Goal: Task Accomplishment & Management: Complete application form

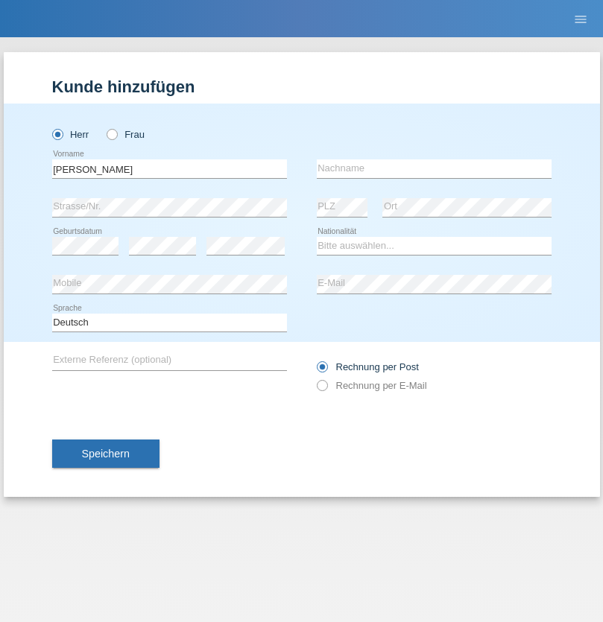
type input "[PERSON_NAME]"
click at [434, 168] on input "text" at bounding box center [434, 168] width 235 height 19
type input "[PERSON_NAME]"
select select "PT"
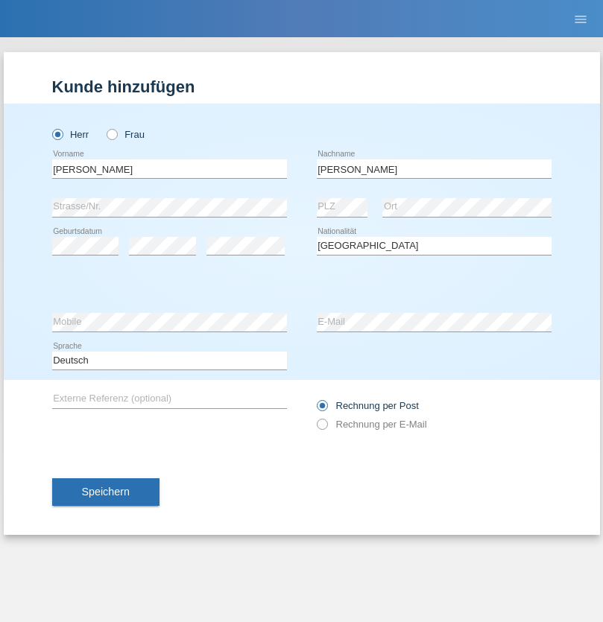
select select "C"
select select "25"
select select "02"
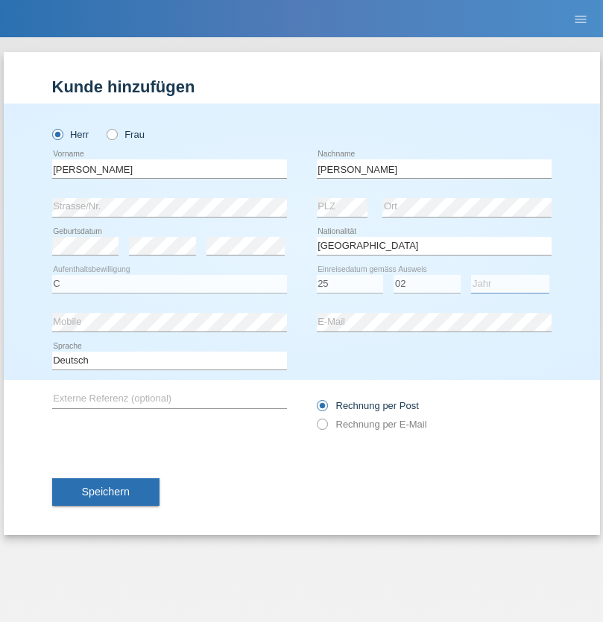
select select "2021"
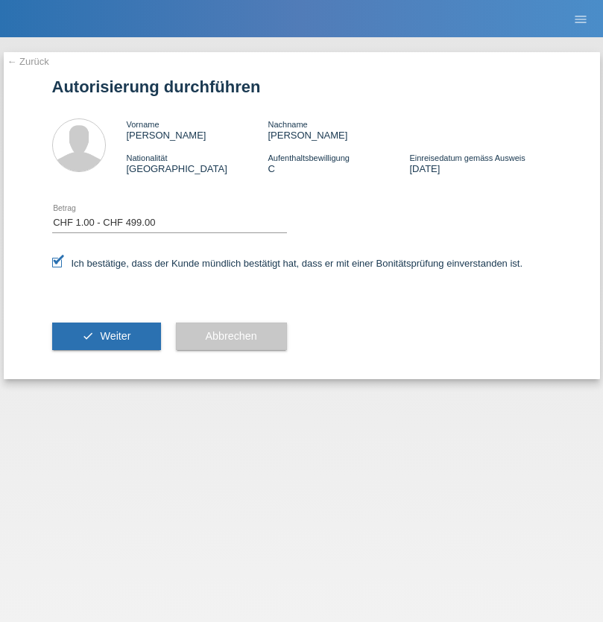
select select "1"
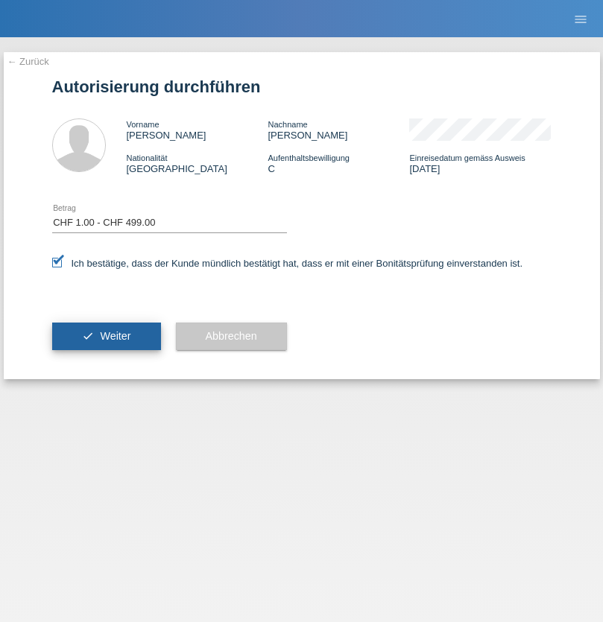
click at [106, 336] on span "Weiter" at bounding box center [115, 336] width 31 height 12
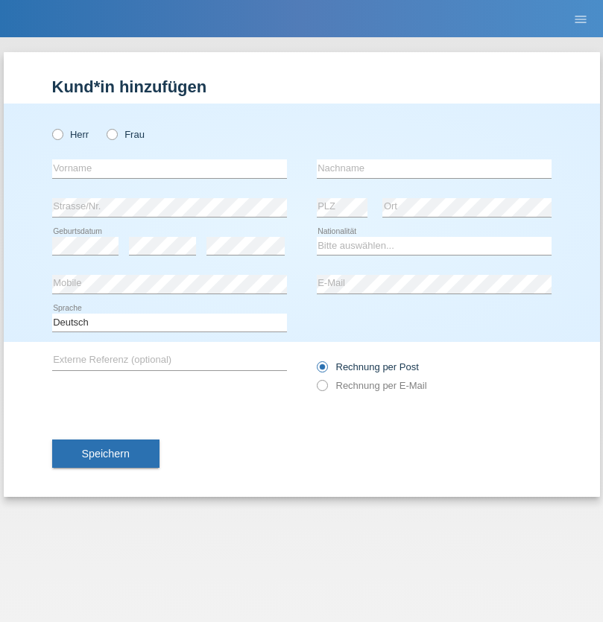
radio input "true"
click at [169, 168] on input "text" at bounding box center [169, 168] width 235 height 19
type input "Manuela"
click at [434, 168] on input "text" at bounding box center [434, 168] width 235 height 19
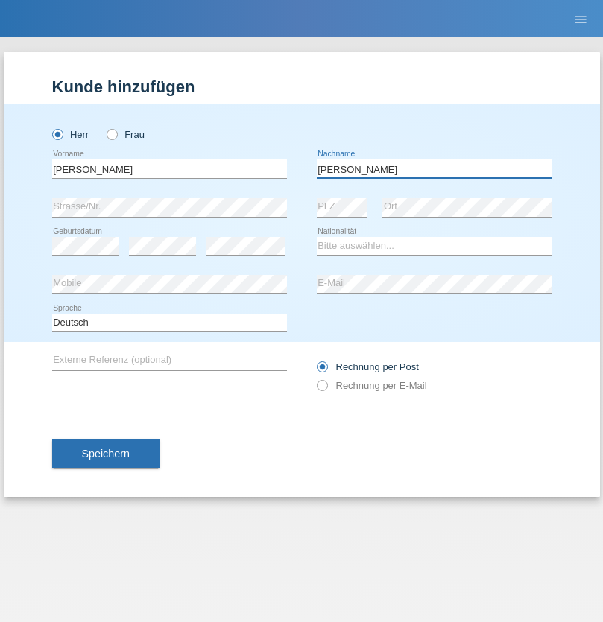
type input "Walliser"
select select "CH"
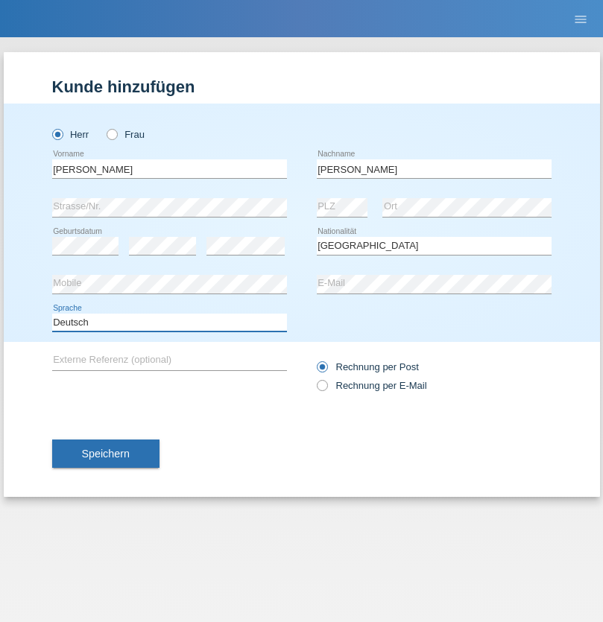
select select "en"
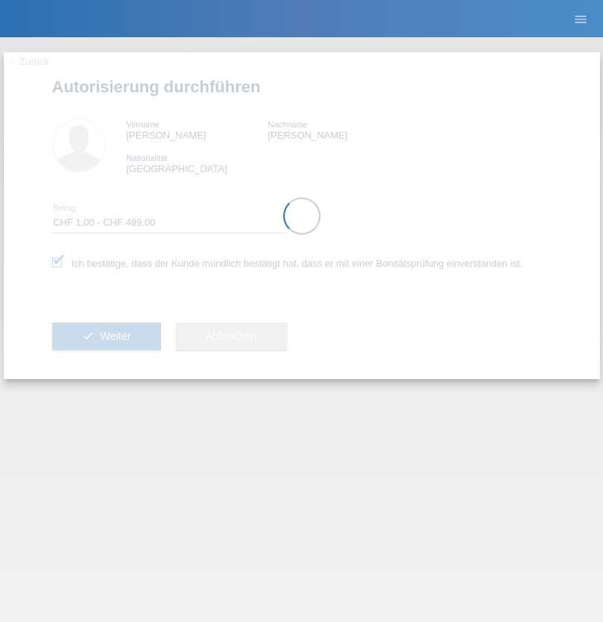
select select "1"
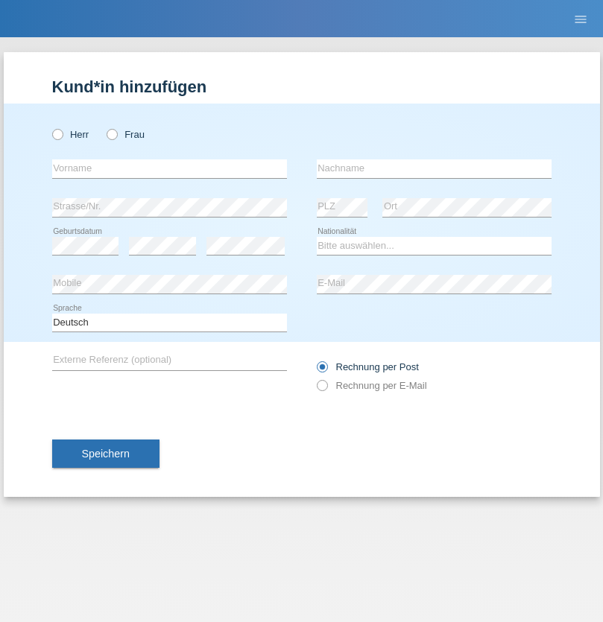
radio input "true"
click at [169, 168] on input "text" at bounding box center [169, 168] width 235 height 19
type input "[PERSON_NAME]"
click at [434, 168] on input "text" at bounding box center [434, 168] width 235 height 19
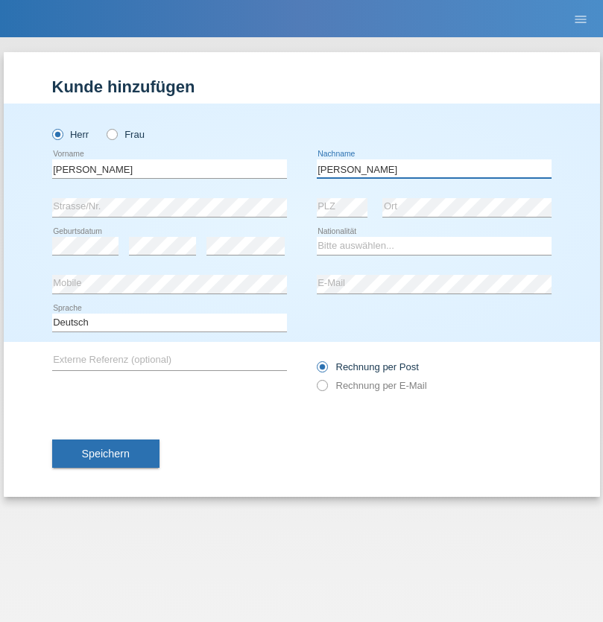
type input "Walliser"
select select "CH"
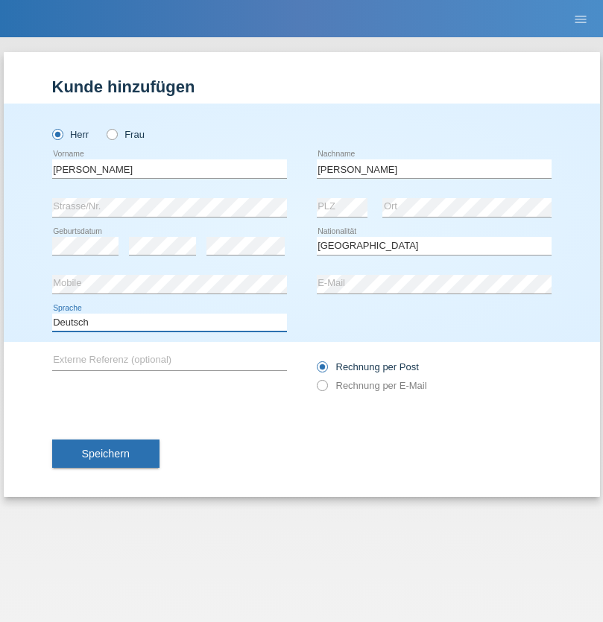
select select "en"
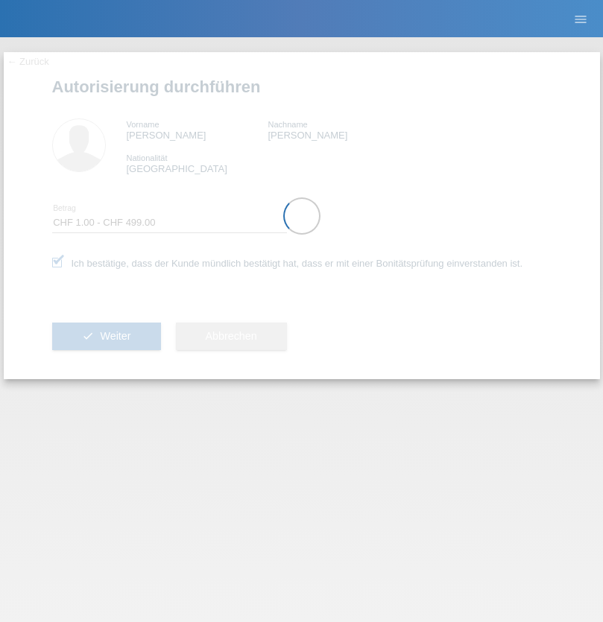
select select "1"
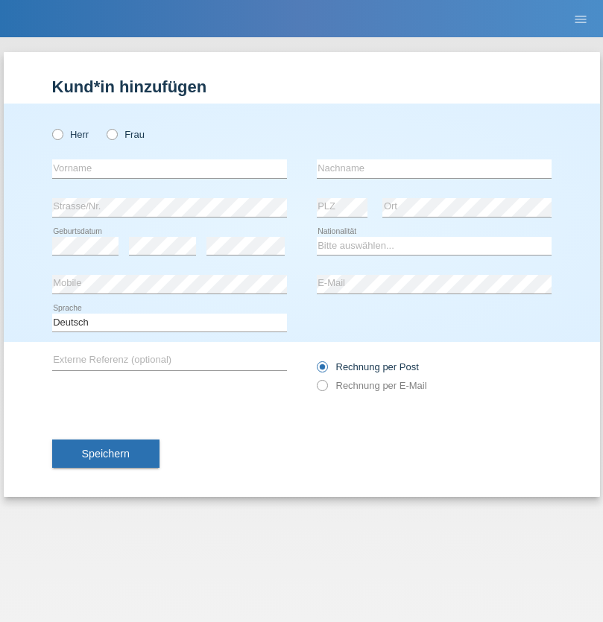
radio input "true"
click at [169, 168] on input "text" at bounding box center [169, 168] width 235 height 19
type input "Viyan"
click at [434, 168] on input "text" at bounding box center [434, 168] width 235 height 19
type input "Sulayman"
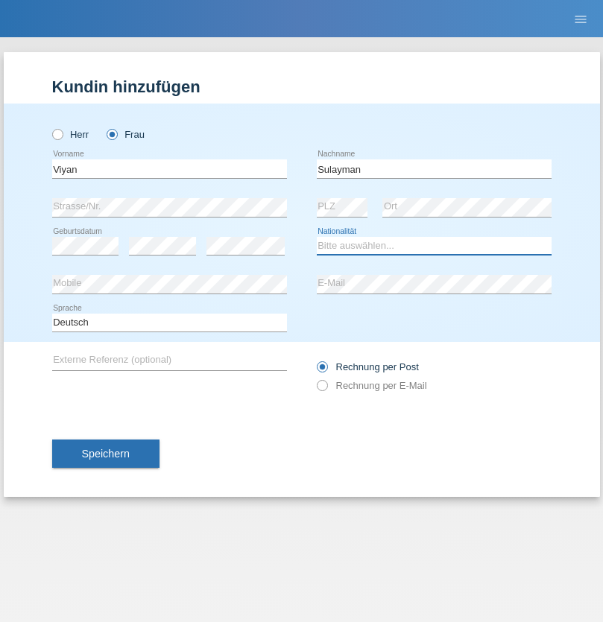
select select "IQ"
select select "C"
select select "07"
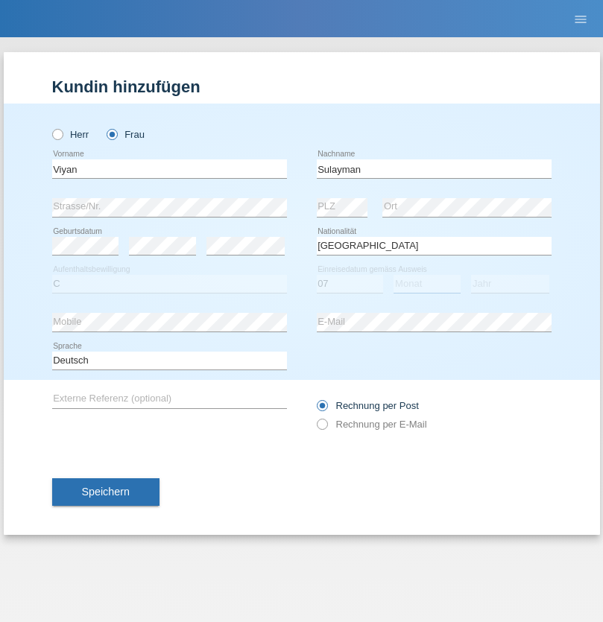
select select "02"
select select "2021"
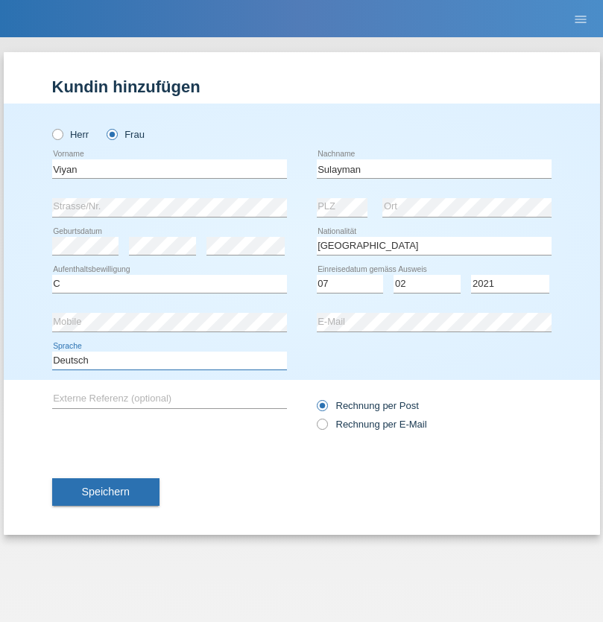
select select "en"
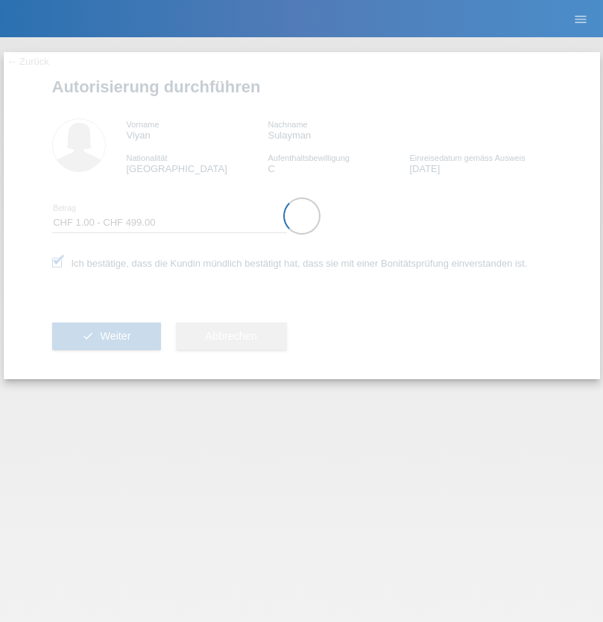
select select "1"
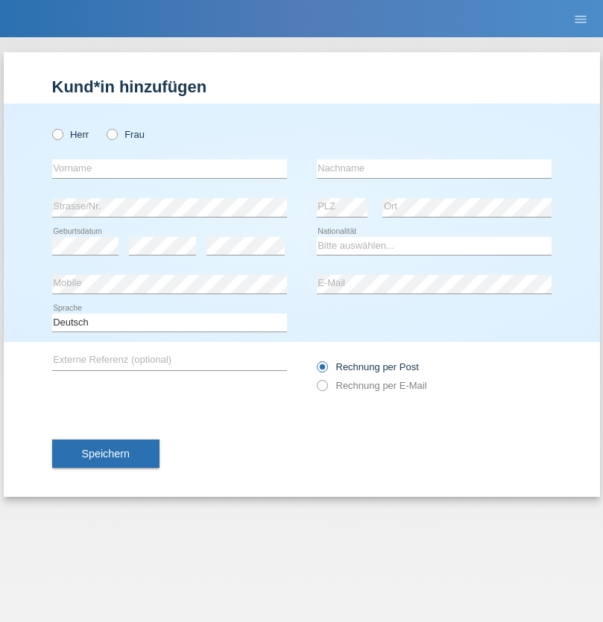
radio input "true"
click at [169, 168] on input "text" at bounding box center [169, 168] width 235 height 19
type input "[PERSON_NAME]"
click at [434, 168] on input "text" at bounding box center [434, 168] width 235 height 19
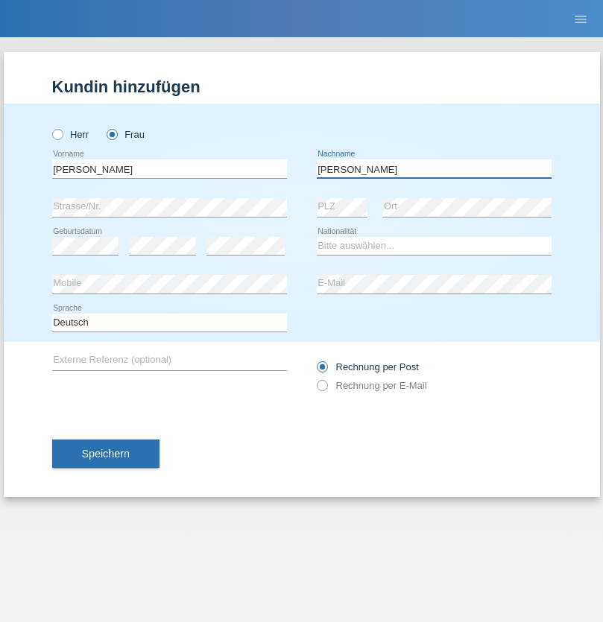
type input "[PERSON_NAME]"
select select "CH"
